Goal: Task Accomplishment & Management: Use online tool/utility

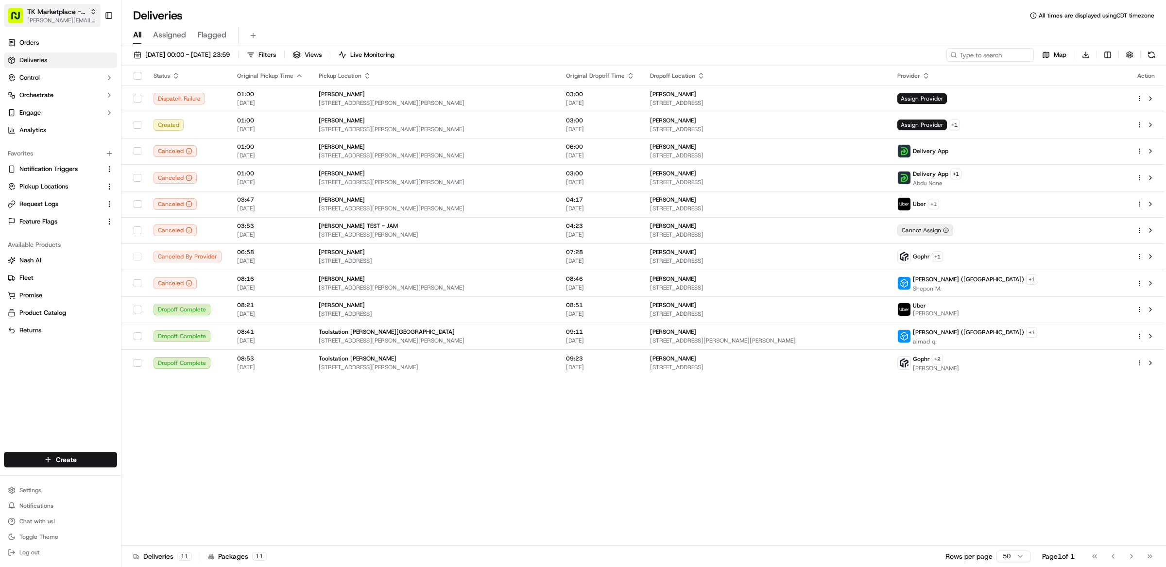
click at [66, 20] on span "[PERSON_NAME][EMAIL_ADDRESS][DOMAIN_NAME]" at bounding box center [62, 21] width 70 height 8
type input "stop and shop"
click at [150, 52] on span "Stop and Shop" at bounding box center [145, 50] width 43 height 9
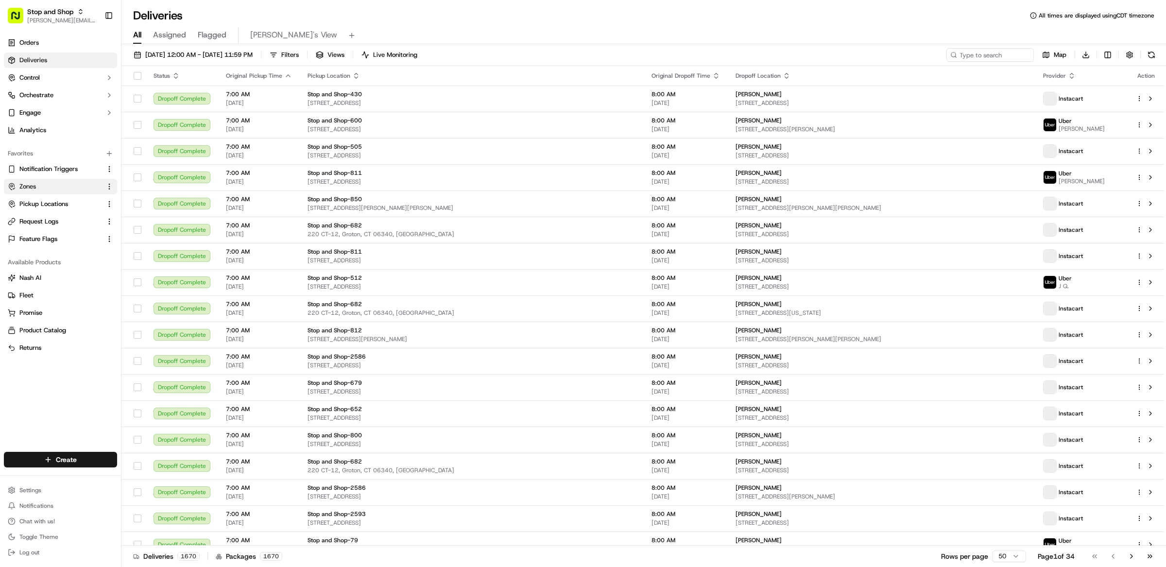
click at [39, 189] on link "Zones" at bounding box center [55, 186] width 94 height 9
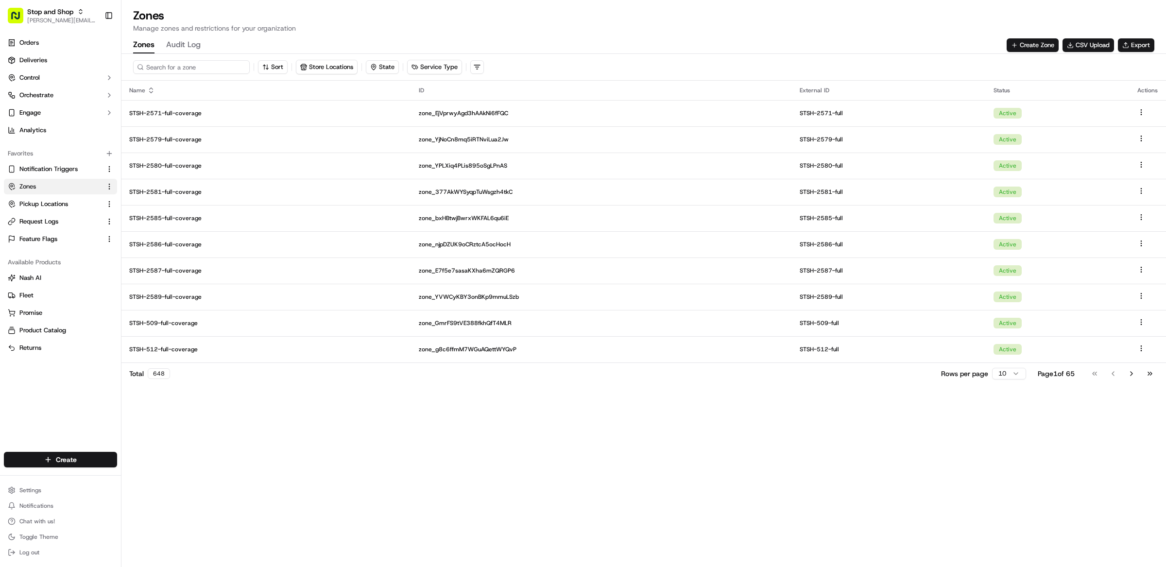
click at [181, 61] on input at bounding box center [191, 67] width 117 height 14
paste input "STSH-637"
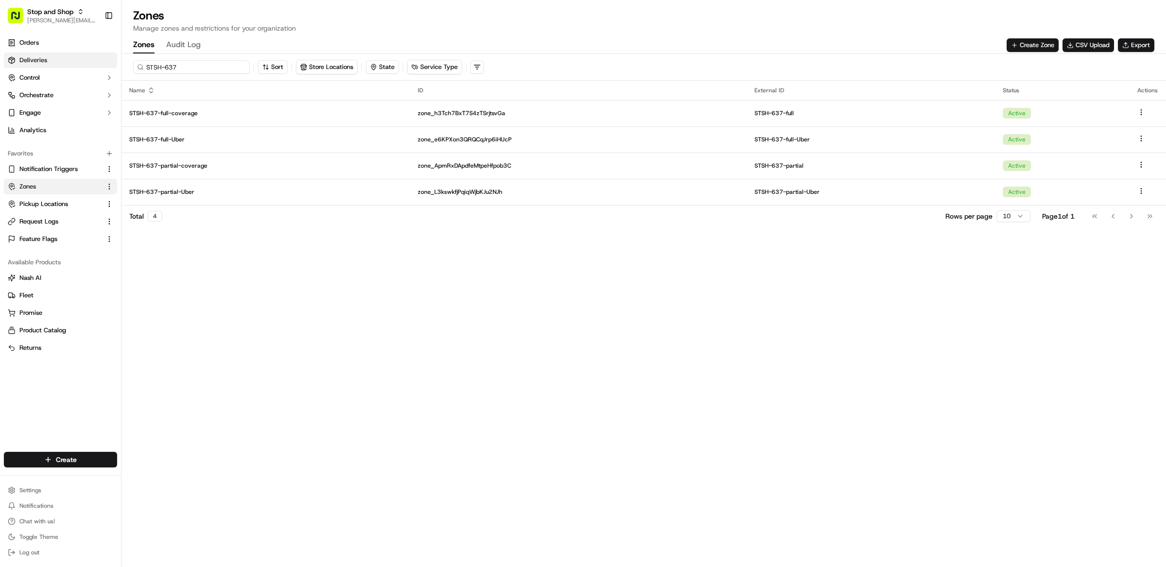
drag, startPoint x: 190, startPoint y: 70, endPoint x: 88, endPoint y: 61, distance: 102.0
click at [87, 60] on div "Stop and Shop [EMAIL_ADDRESS][DOMAIN_NAME] Toggle Sidebar Orders Deliveries Con…" at bounding box center [583, 283] width 1166 height 567
paste input "418"
click at [189, 65] on input "STSH-637" at bounding box center [191, 67] width 117 height 14
drag, startPoint x: 189, startPoint y: 65, endPoint x: 143, endPoint y: 66, distance: 45.7
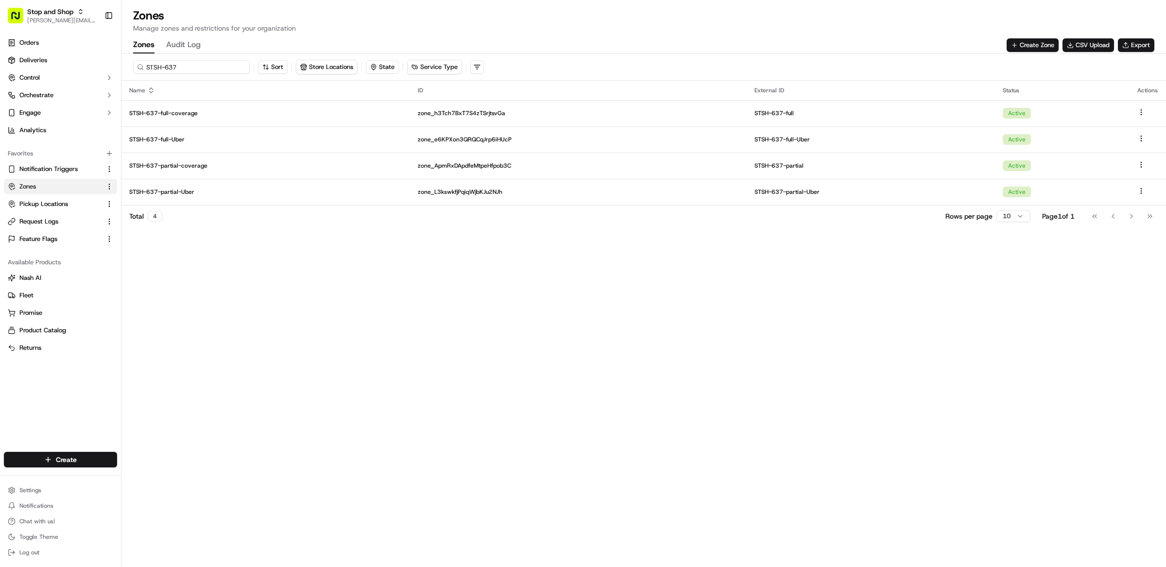
click at [143, 66] on div "STSH-637" at bounding box center [191, 67] width 117 height 14
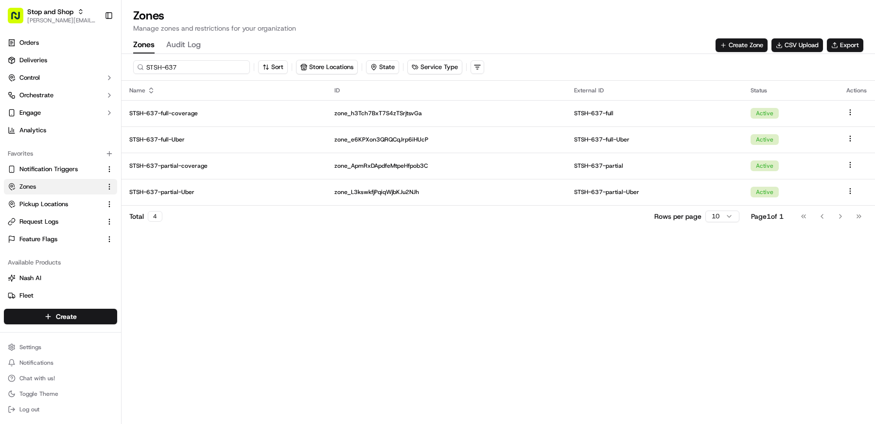
click at [188, 69] on input "STSH-637" at bounding box center [191, 67] width 117 height 14
paste input "44"
paste input "623"
paste input "546"
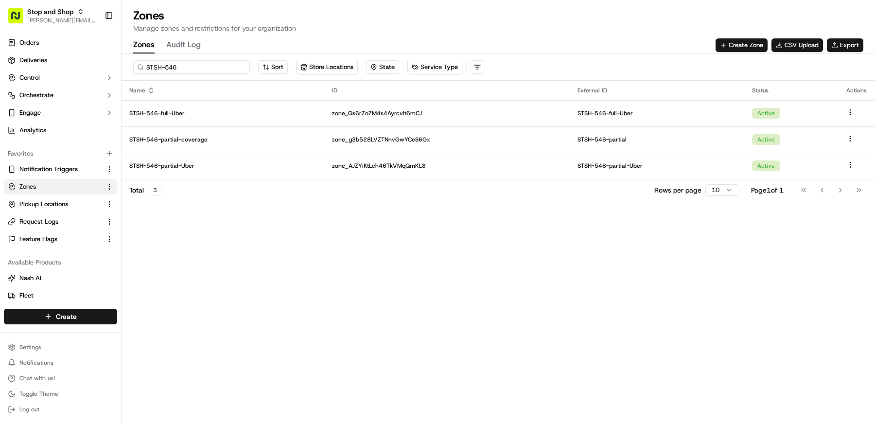
click at [186, 66] on input "STSH-546" at bounding box center [191, 67] width 117 height 14
paste input "260"
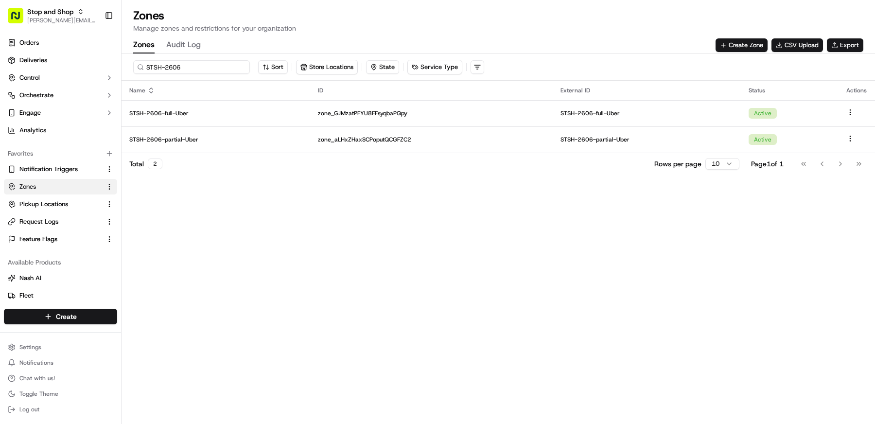
paste input "11"
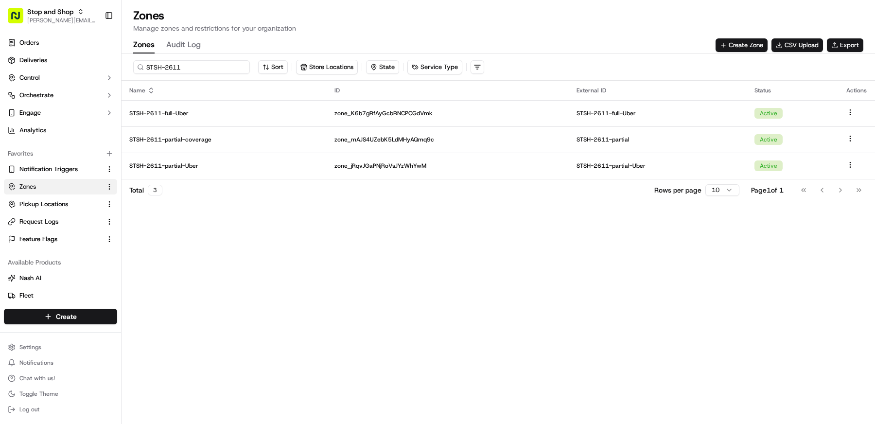
click at [196, 66] on input "STSH-2611" at bounding box center [191, 67] width 117 height 14
click at [196, 65] on input "STSH-2611" at bounding box center [191, 67] width 117 height 14
paste input "513"
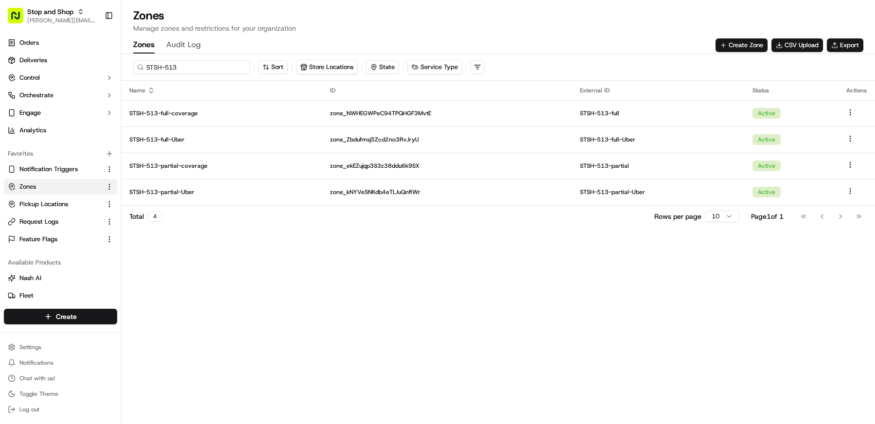
click at [188, 68] on input "STSH-513" at bounding box center [191, 67] width 117 height 14
paste input "644"
paste input "410"
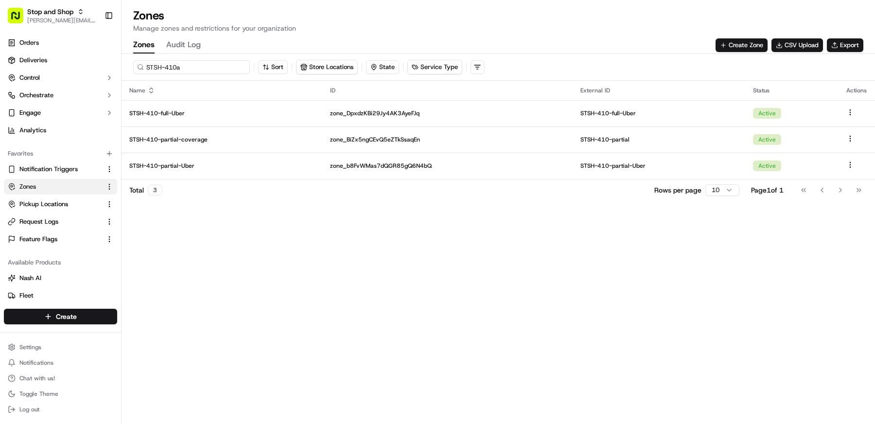
paste input "STSH-88"
paste input
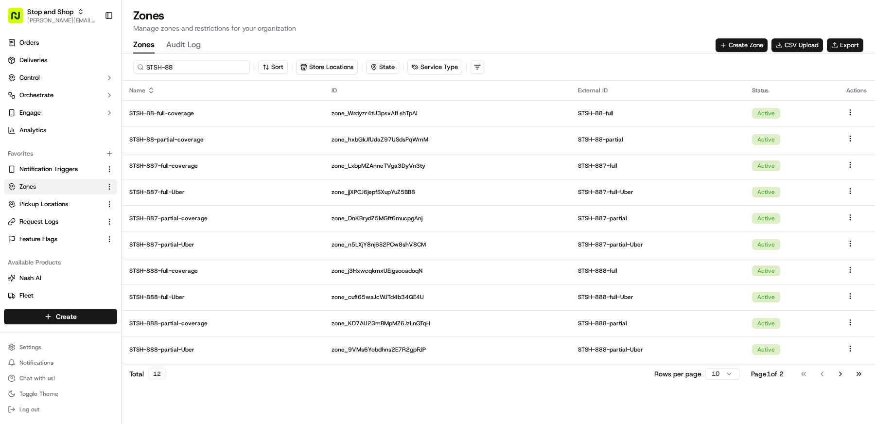
paste input "64"
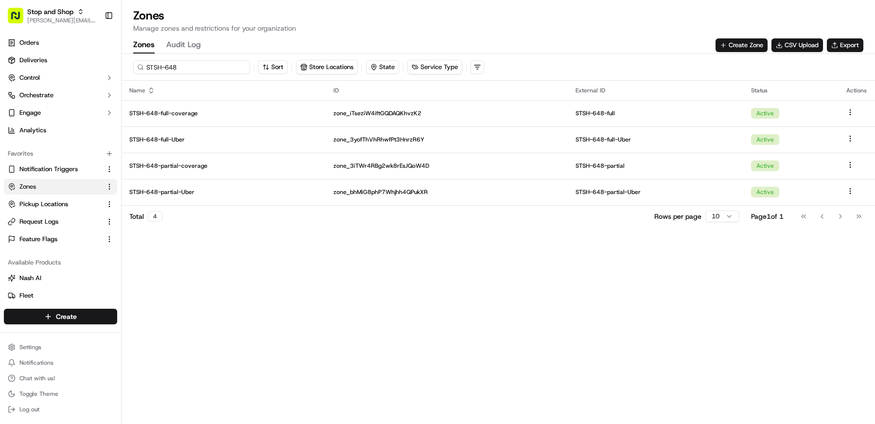
click at [188, 68] on input "STSH-648" at bounding box center [191, 67] width 117 height 14
paste input "92"
click at [194, 68] on input "STSH-92" at bounding box center [191, 67] width 117 height 14
paste input "2596"
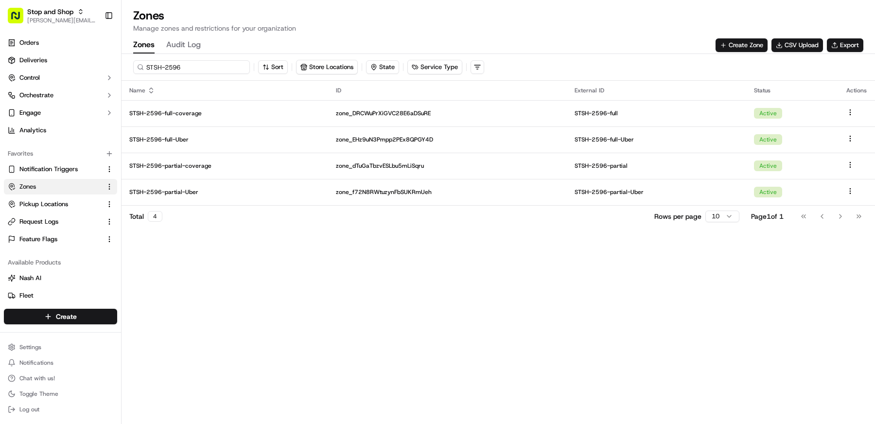
click at [200, 65] on input "STSH-2596" at bounding box center [191, 67] width 117 height 14
click at [201, 65] on input "STSH-2596" at bounding box center [191, 67] width 117 height 14
paste input "720"
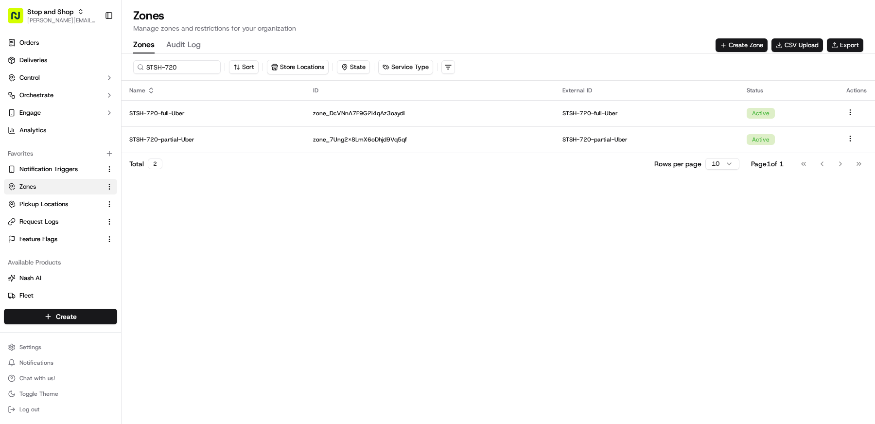
click at [194, 60] on div "STSH-720" at bounding box center [176, 67] width 87 height 14
click at [194, 64] on input "STSH-720" at bounding box center [191, 67] width 117 height 14
paste input "3"
click at [191, 67] on input "STSH-723" at bounding box center [191, 67] width 117 height 14
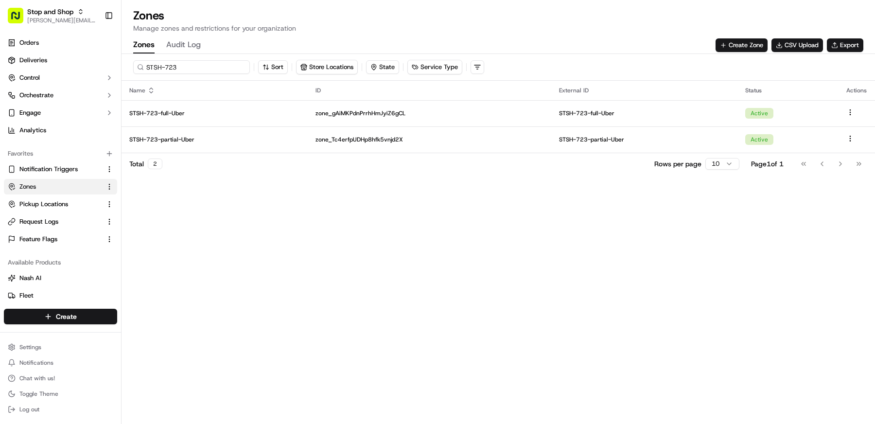
click at [191, 67] on input "STSH-723" at bounding box center [191, 67] width 117 height 14
paste input "637"
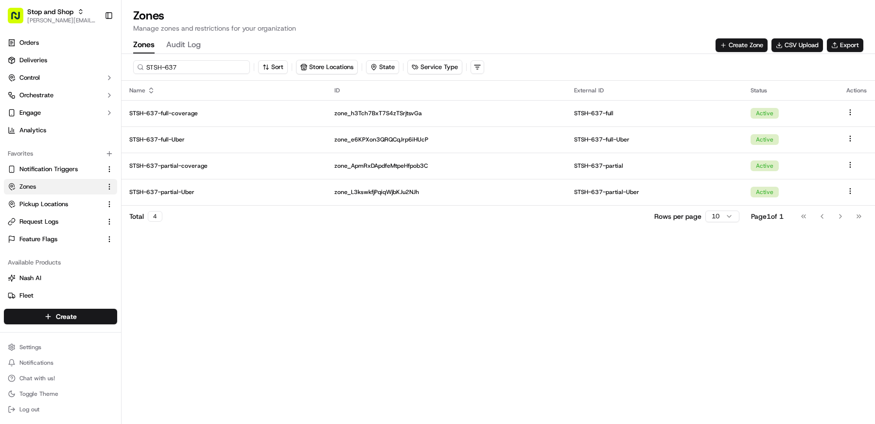
type input "STSH-637"
